Goal: Use online tool/utility: Utilize a website feature to perform a specific function

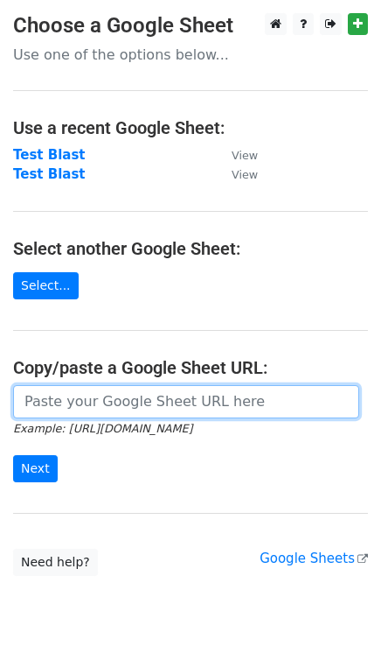
click at [125, 404] on input "url" at bounding box center [186, 401] width 346 height 33
paste input "[URL][DOMAIN_NAME]"
type input "[URL][DOMAIN_NAME]"
click at [13, 455] on input "Next" at bounding box center [35, 468] width 45 height 27
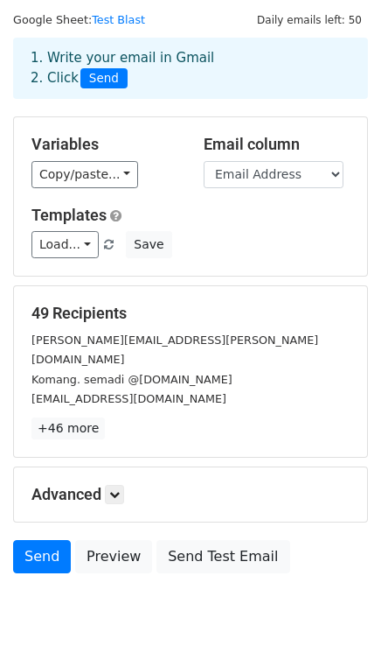
scroll to position [76, 0]
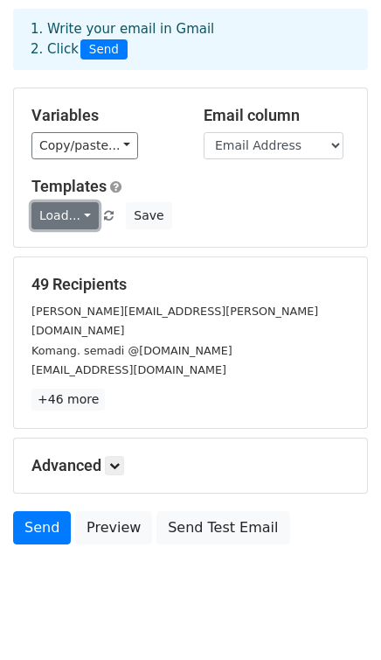
click at [67, 216] on link "Load..." at bounding box center [64, 215] width 67 height 27
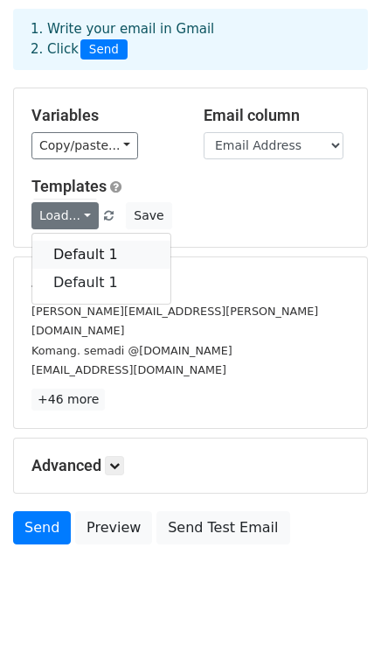
click at [72, 241] on link "Default 1" at bounding box center [101, 255] width 138 height 28
